Goal: Transaction & Acquisition: Subscribe to service/newsletter

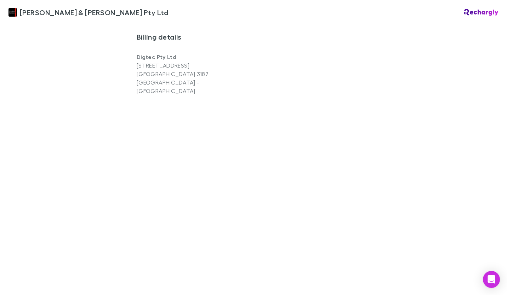
scroll to position [602, 0]
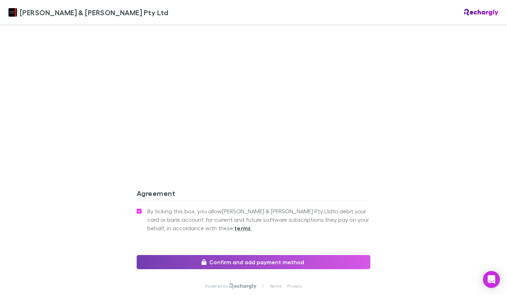
click at [277, 255] on button "Confirm and add payment method" at bounding box center [254, 262] width 234 height 14
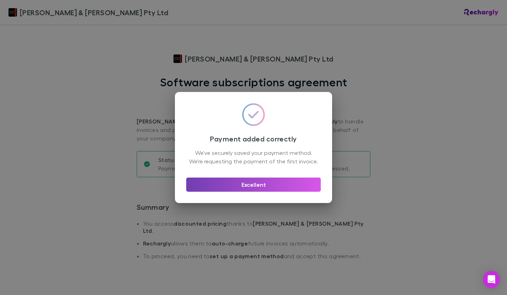
click at [277, 191] on button "Excellent" at bounding box center [253, 185] width 135 height 14
